Goal: Information Seeking & Learning: Understand process/instructions

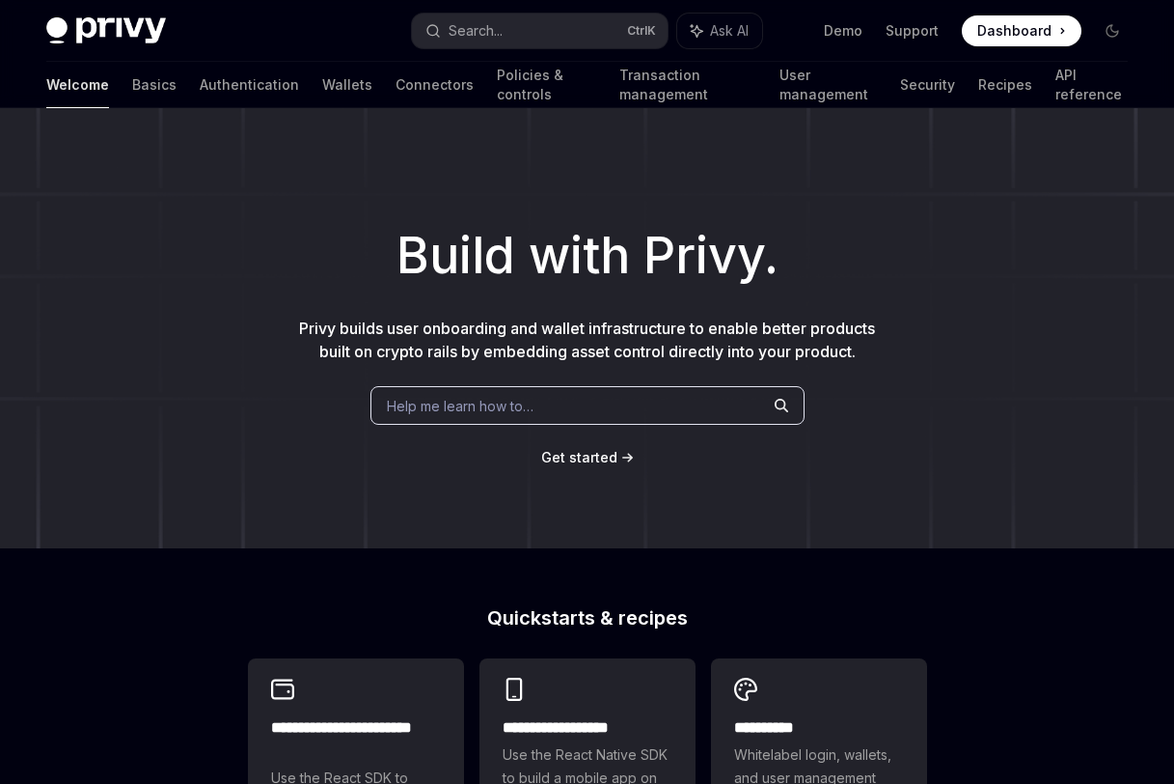
scroll to position [599, 0]
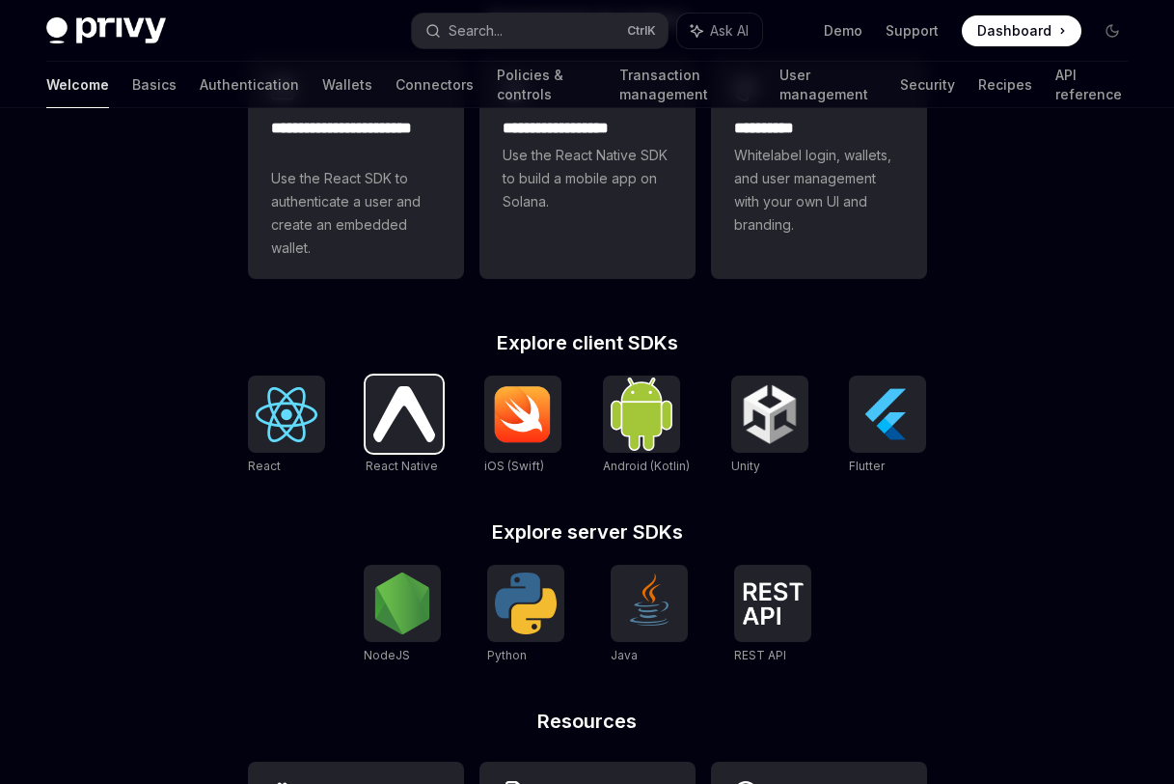
click at [406, 419] on img at bounding box center [404, 413] width 62 height 55
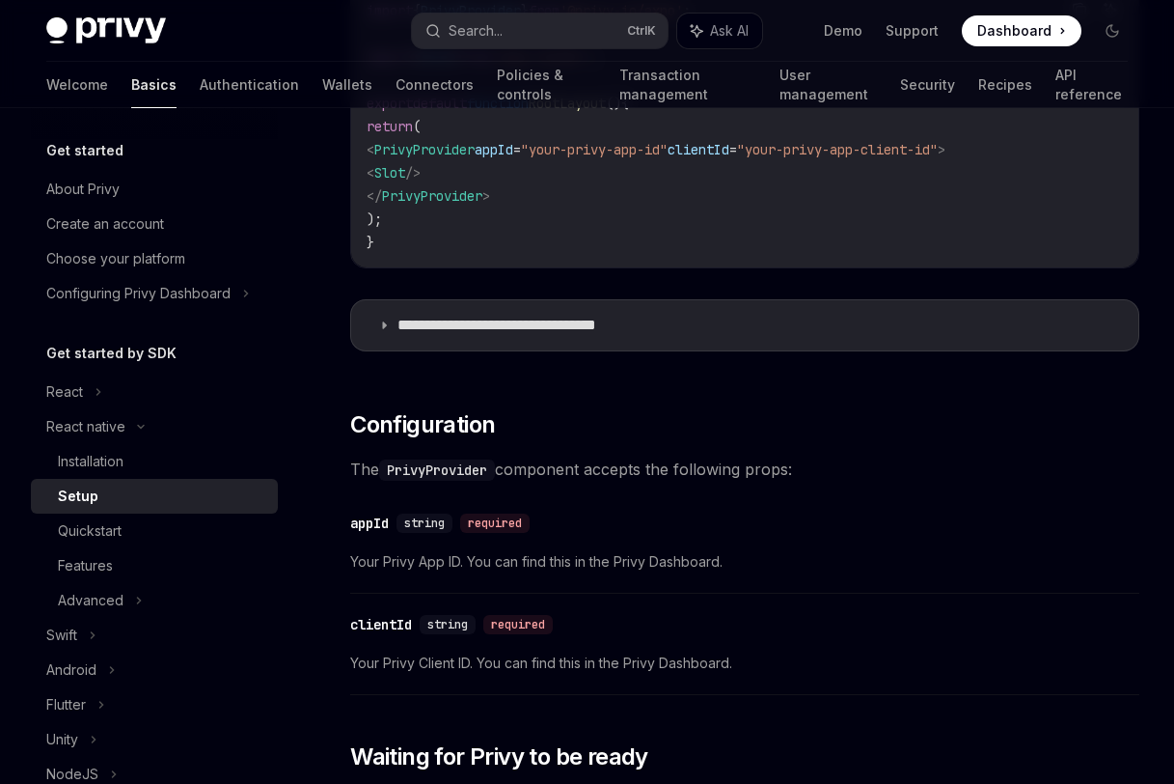
scroll to position [758, 0]
click at [1072, 499] on div "​ Prerequisites Before you begin, make sure you have set up your Privy app and …" at bounding box center [744, 525] width 789 height 2079
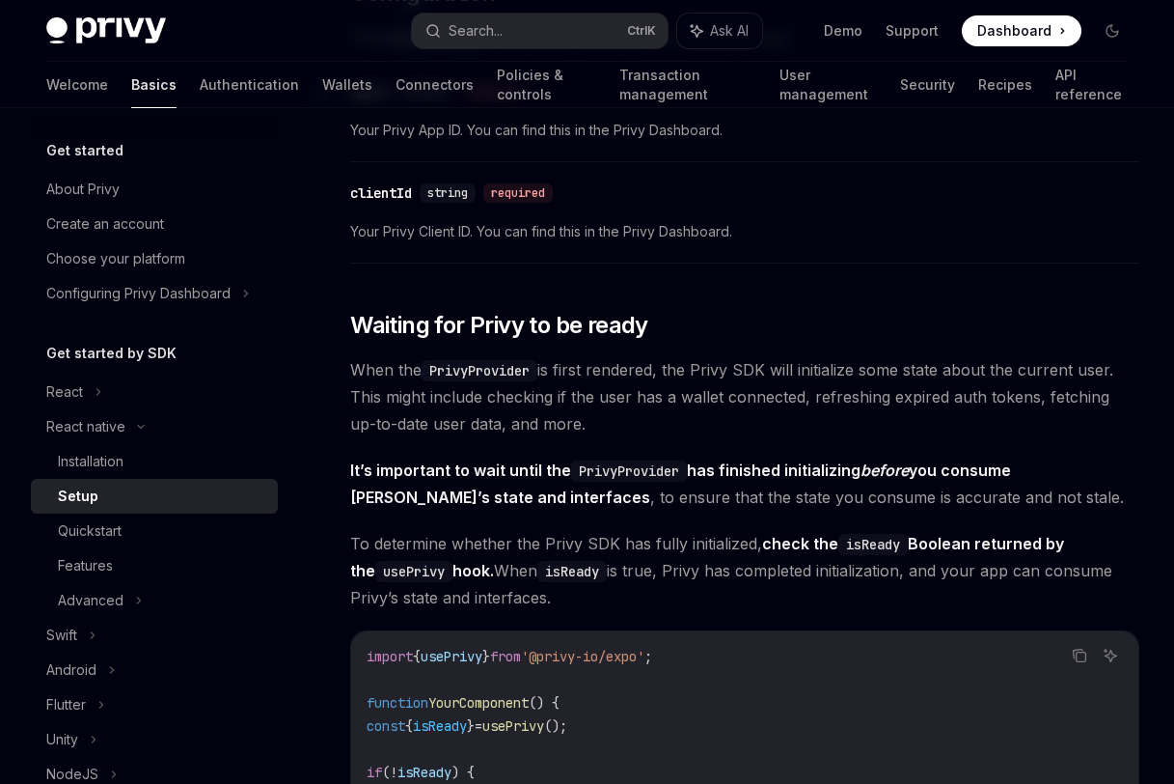
scroll to position [1186, 0]
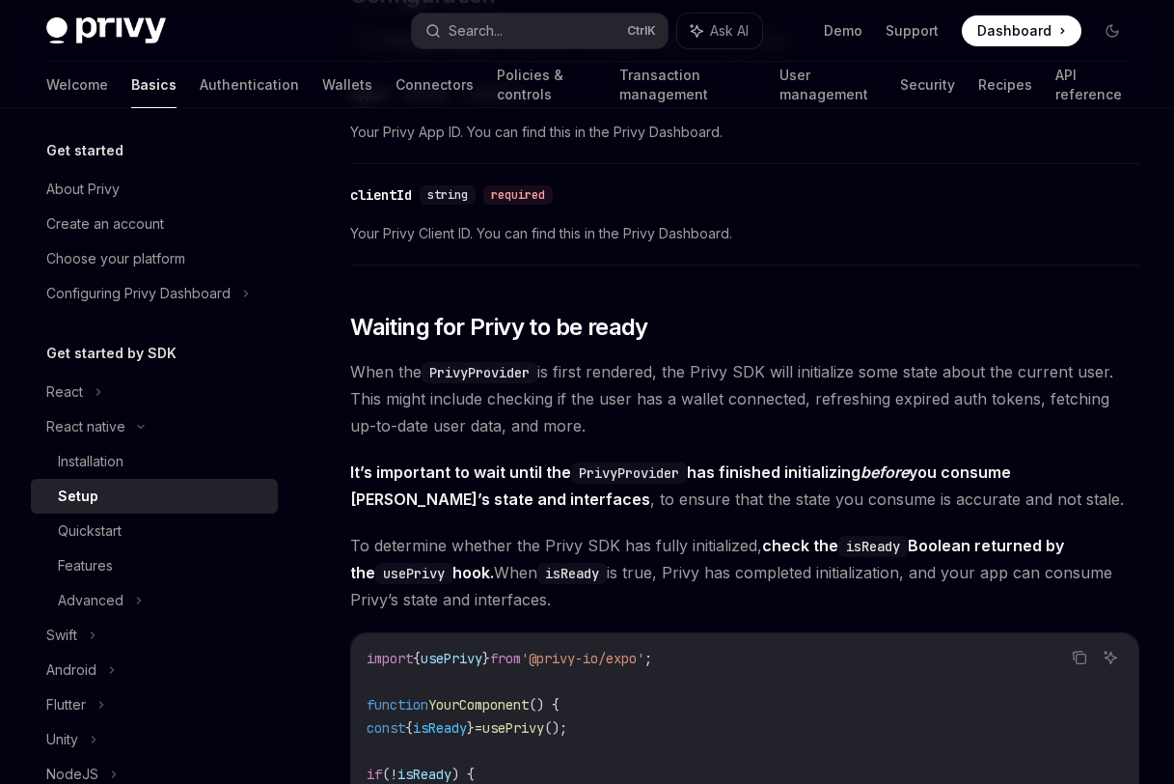
click at [1066, 591] on span "To determine whether the Privy SDK has fully initialized, check the isReady Boo…" at bounding box center [744, 572] width 789 height 81
click at [1128, 520] on div "​ Prerequisites Before you begin, make sure you have set up your Privy app and …" at bounding box center [744, 96] width 789 height 2079
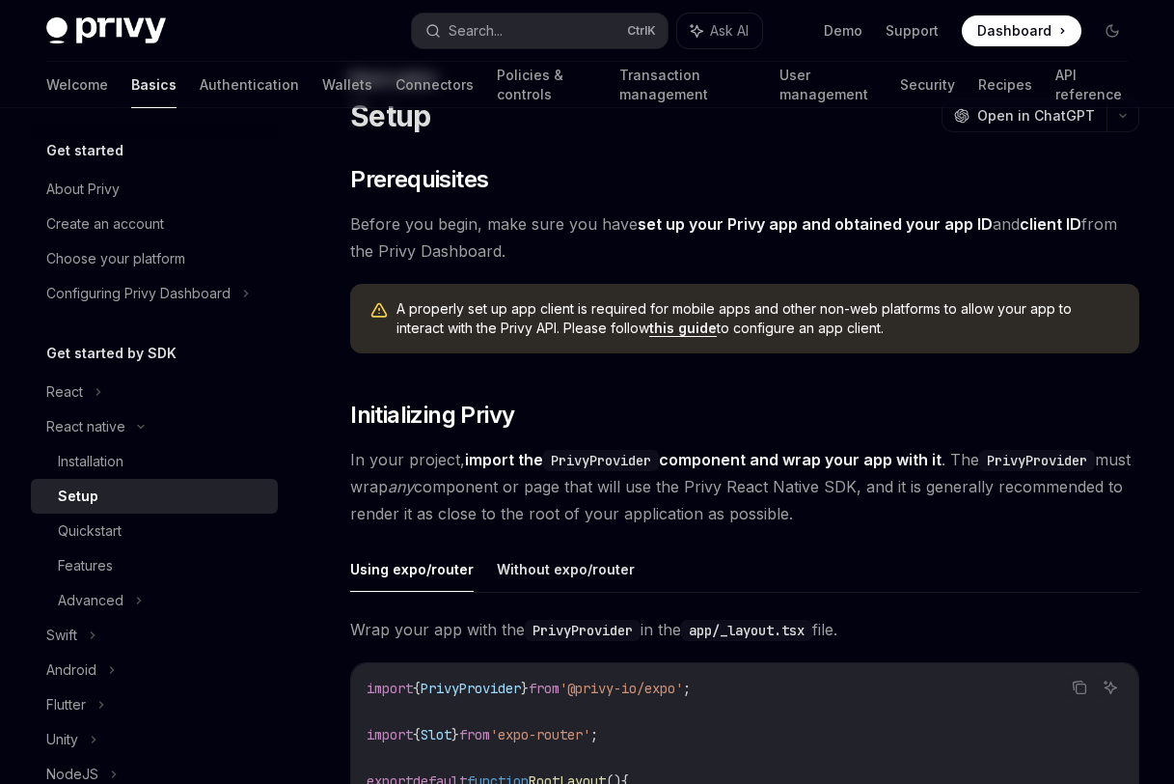
scroll to position [0, 0]
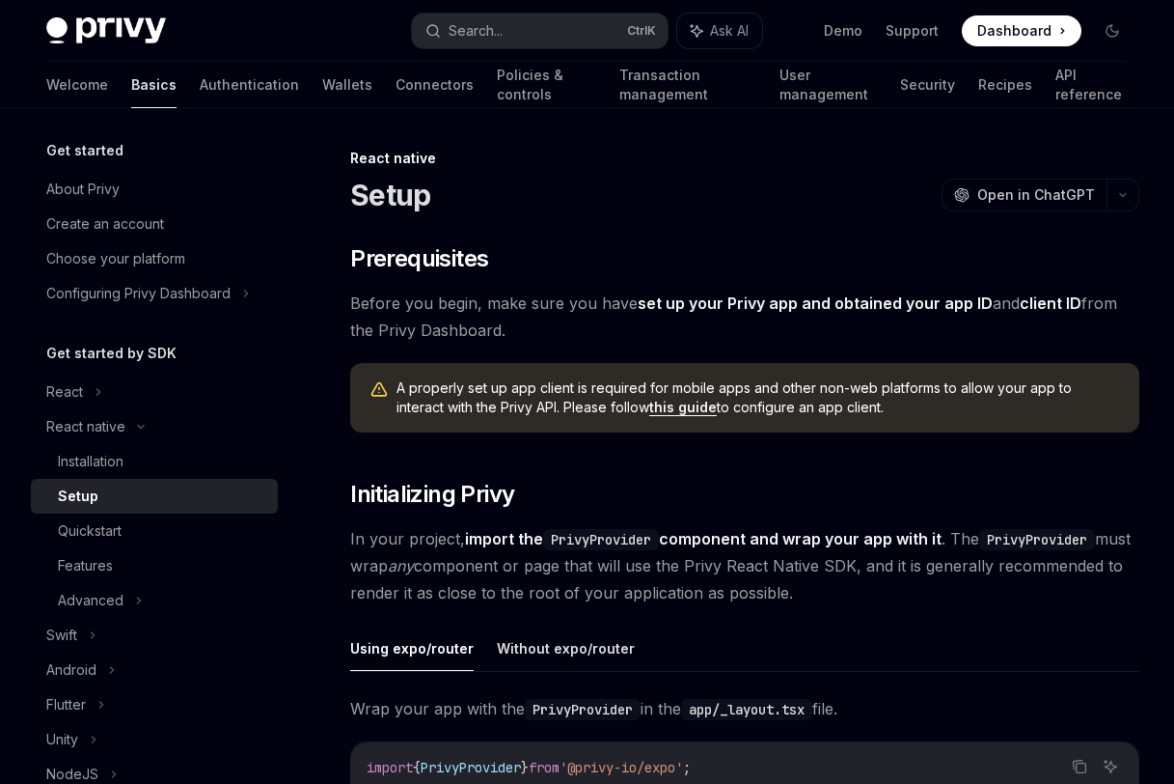
click at [1083, 649] on ul "Using expo/router Without expo/router" at bounding box center [744, 648] width 789 height 46
click at [105, 466] on div "Installation" at bounding box center [91, 461] width 66 height 23
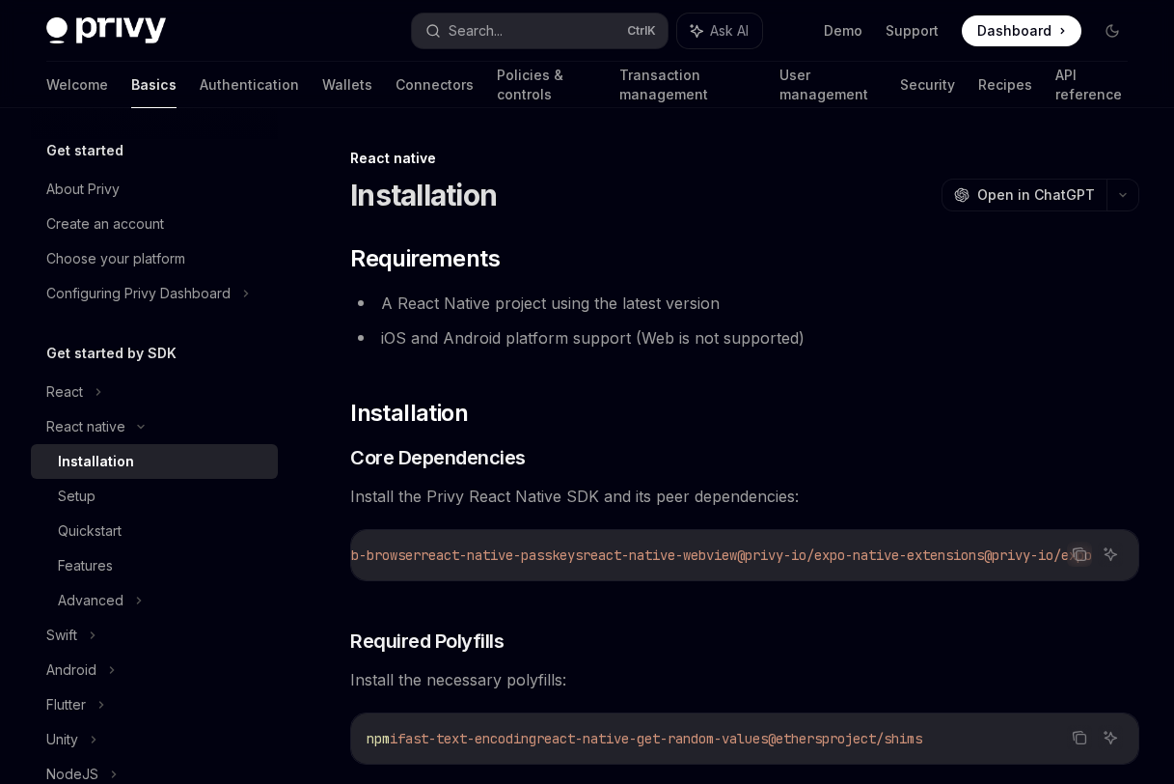
scroll to position [0, 977]
click at [1080, 551] on icon "Copy the contents from the code block" at bounding box center [1082, 556] width 10 height 10
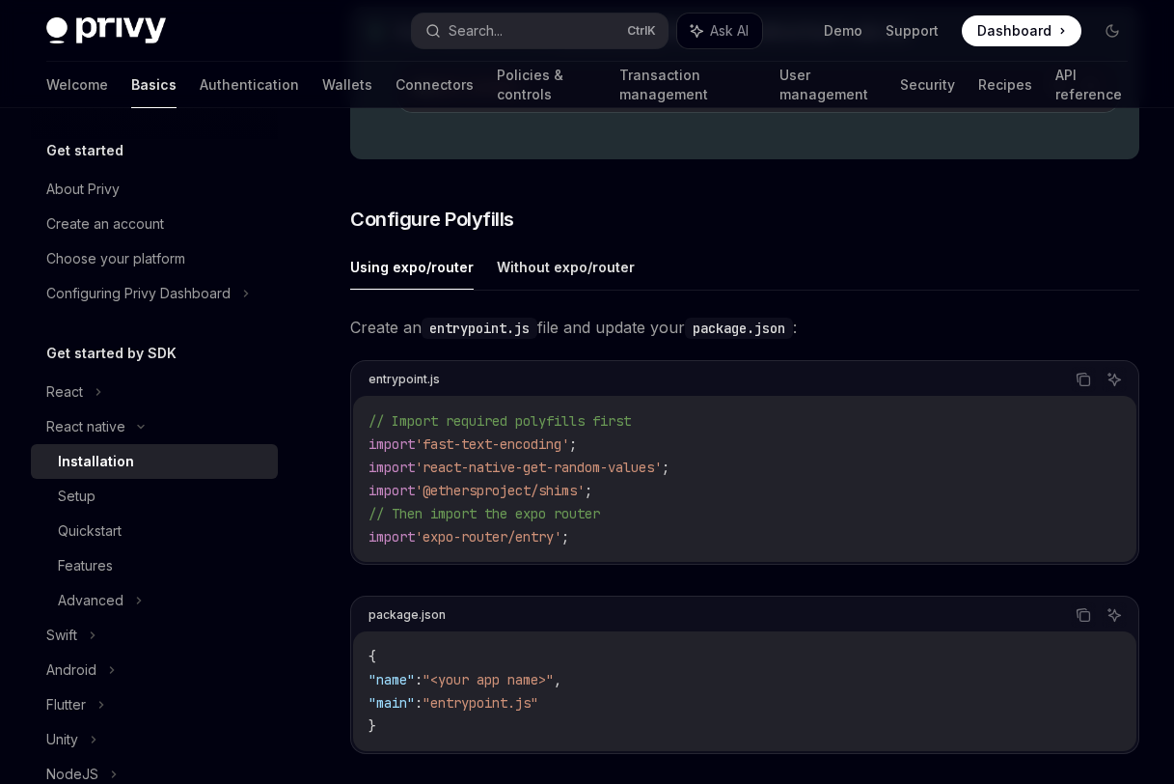
scroll to position [789, 0]
click at [1104, 333] on span "Create an entrypoint.js file and update your package.json :" at bounding box center [744, 326] width 789 height 27
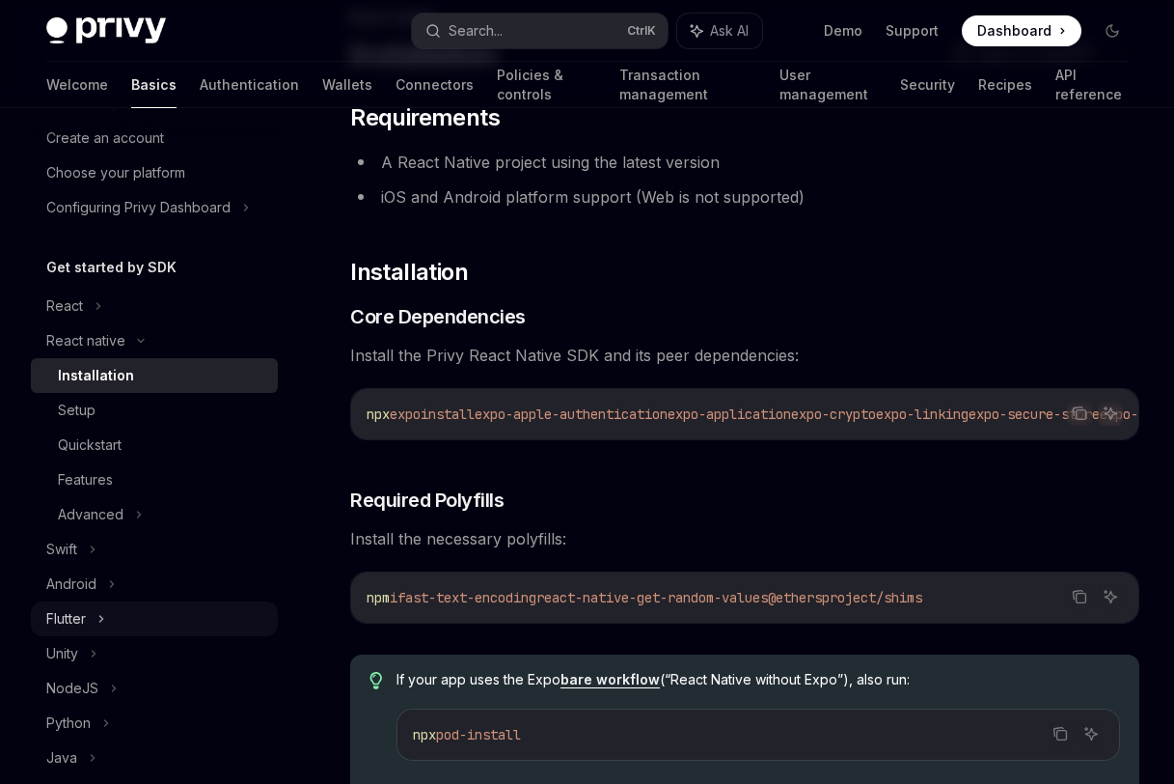
scroll to position [81, 0]
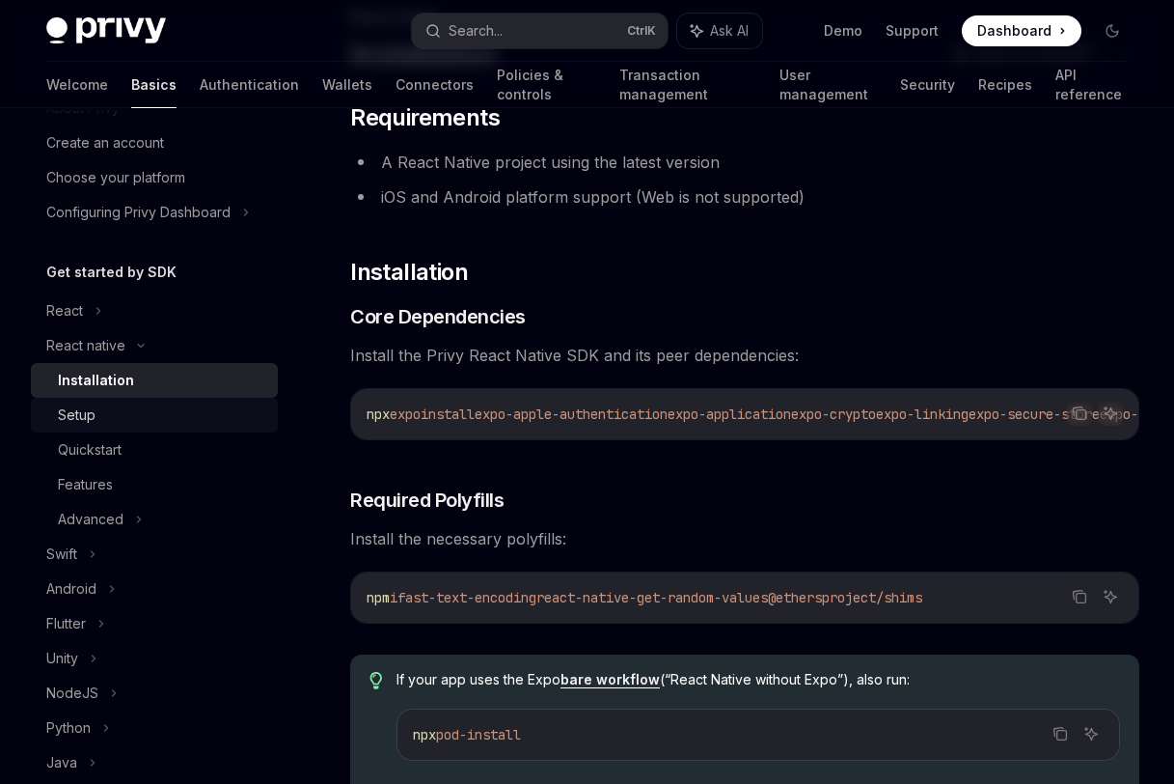
click at [128, 413] on div "Setup" at bounding box center [162, 414] width 208 height 23
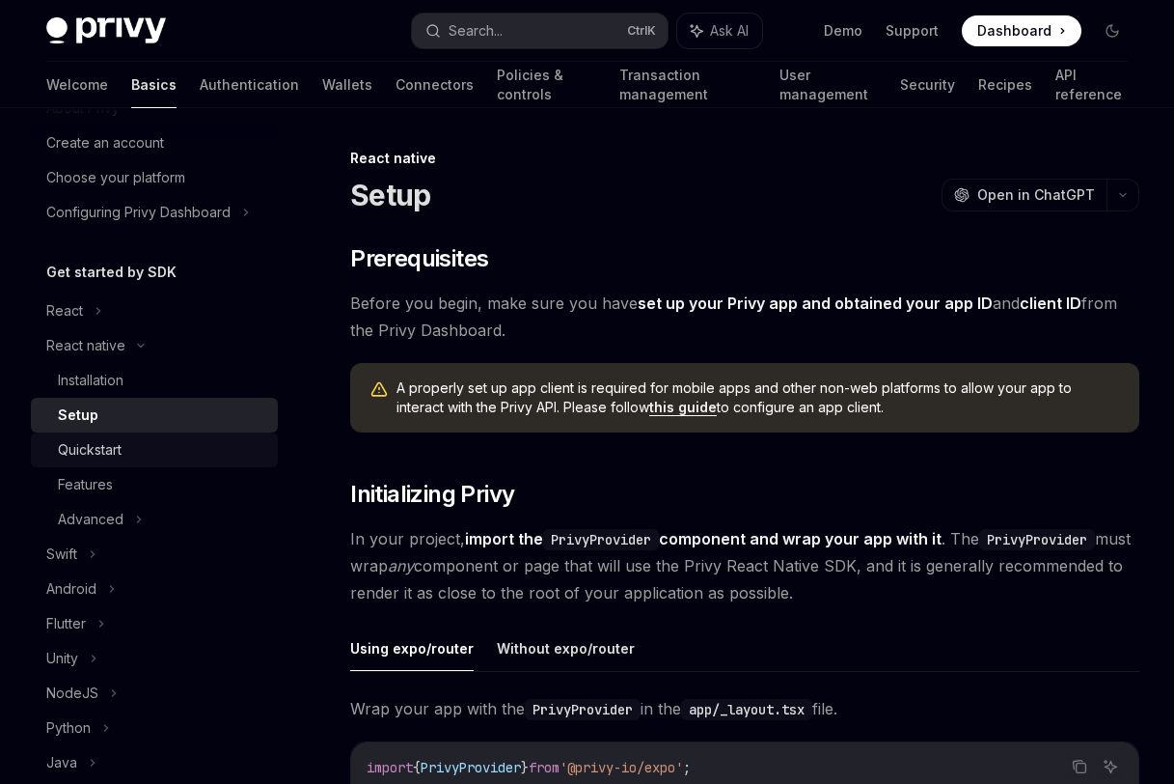
click at [129, 443] on div "Quickstart" at bounding box center [162, 449] width 208 height 23
type textarea "*"
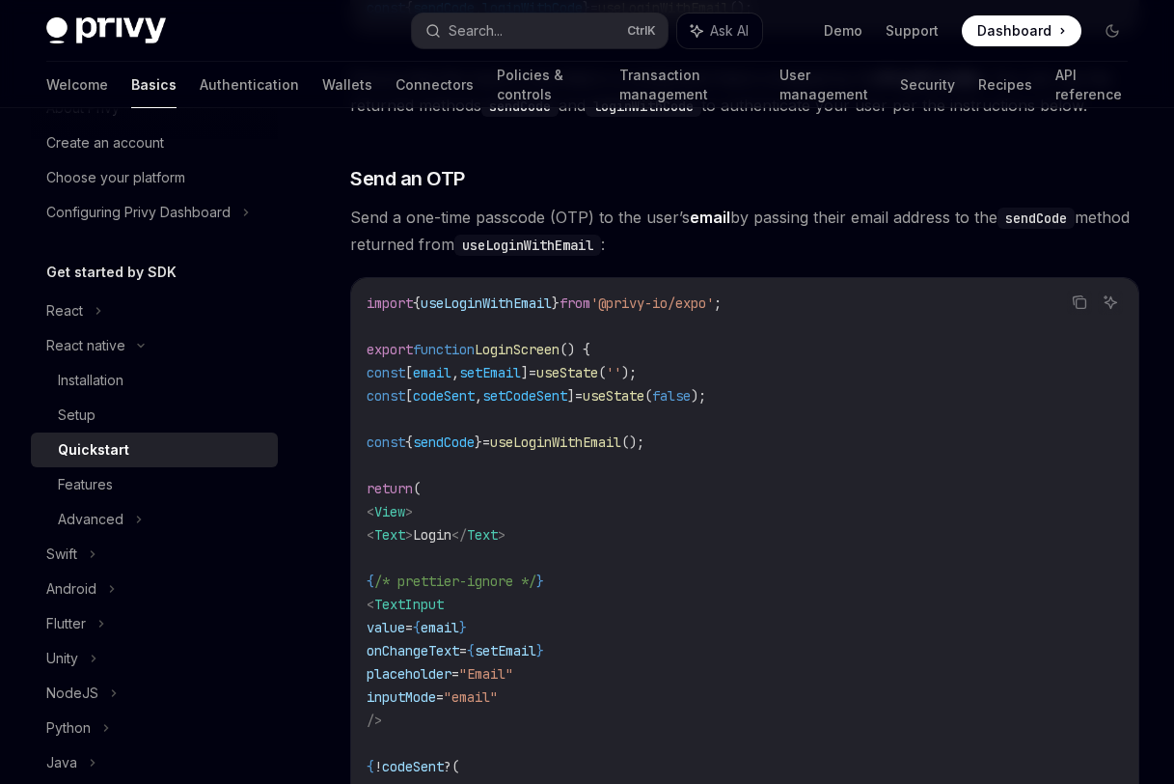
scroll to position [694, 0]
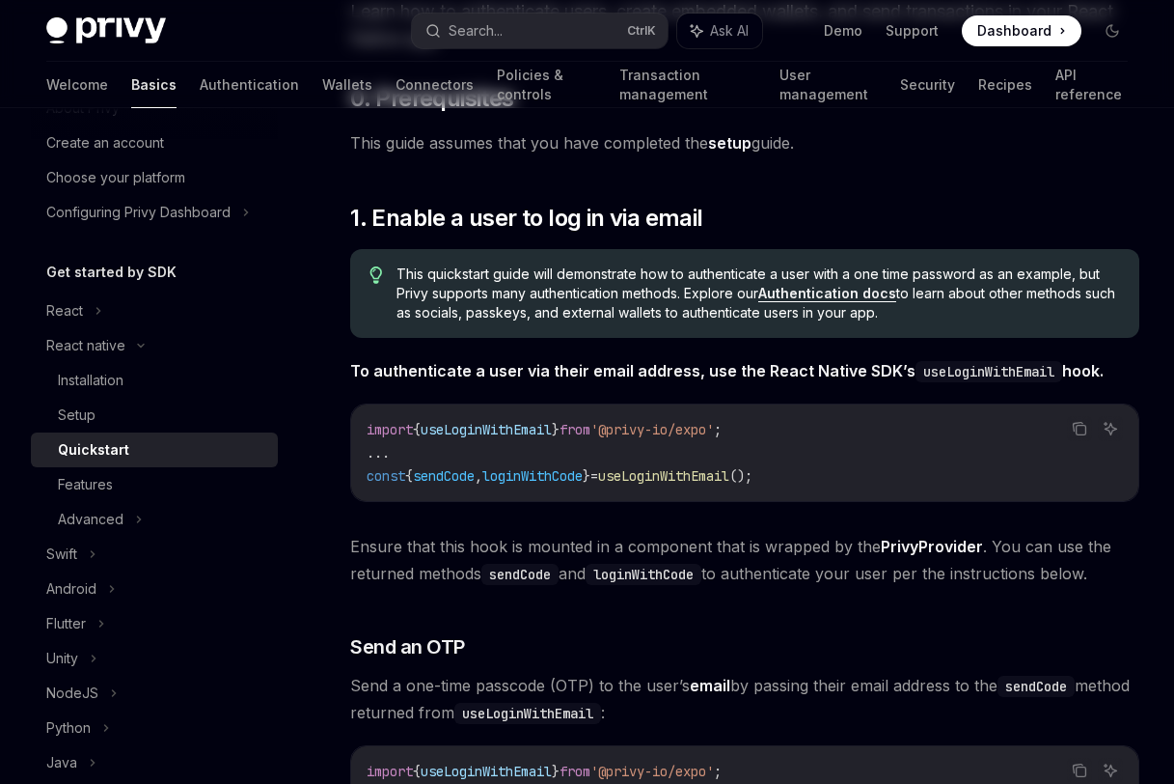
scroll to position [0, 0]
